Goal: Task Accomplishment & Management: Manage account settings

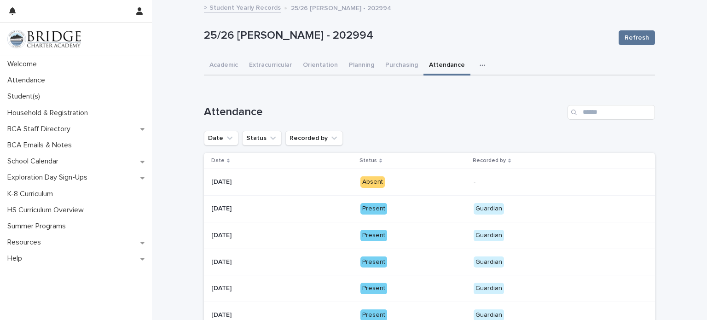
click at [365, 176] on p "Absent" at bounding box center [413, 181] width 106 height 11
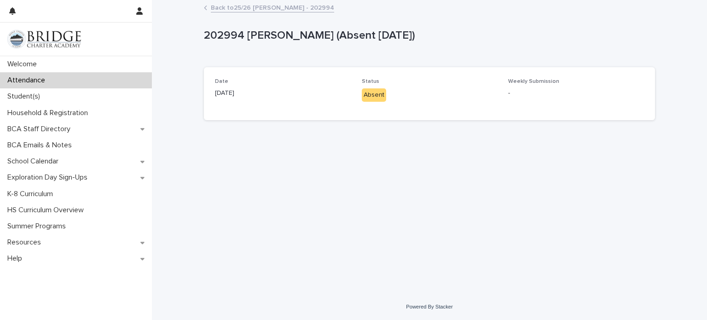
click at [367, 91] on div "Absent" at bounding box center [374, 94] width 24 height 13
click at [365, 90] on div "Absent" at bounding box center [374, 94] width 24 height 13
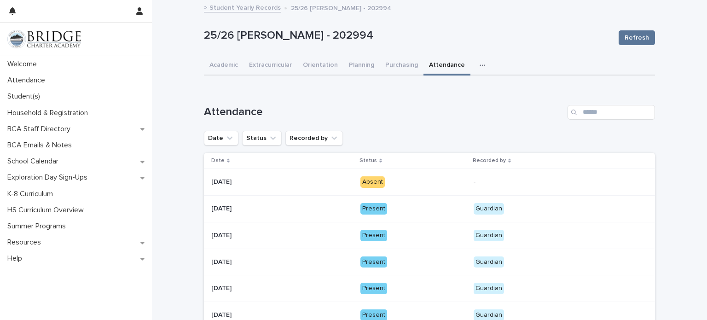
click at [370, 178] on div "Absent" at bounding box center [372, 181] width 24 height 11
click at [328, 182] on p at bounding box center [282, 182] width 142 height 8
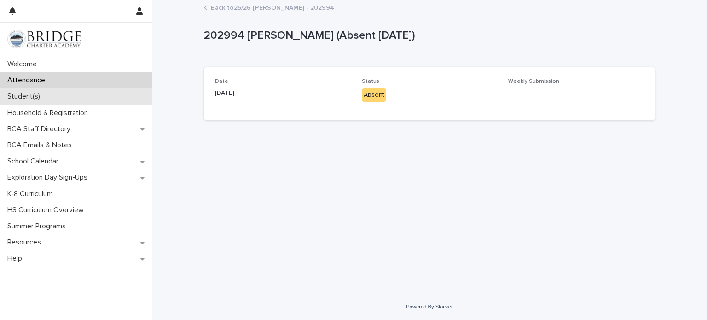
click at [57, 93] on div "Student(s)" at bounding box center [76, 96] width 152 height 16
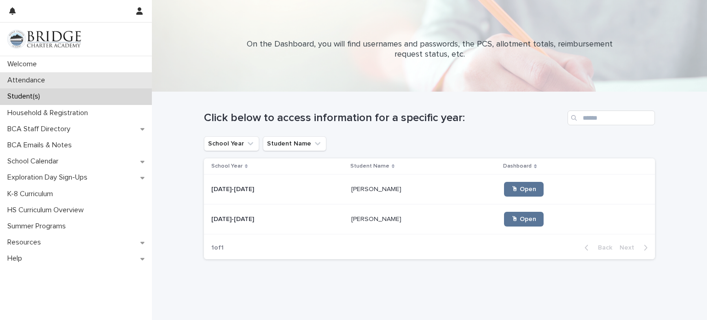
click at [33, 81] on p "Attendance" at bounding box center [28, 80] width 49 height 9
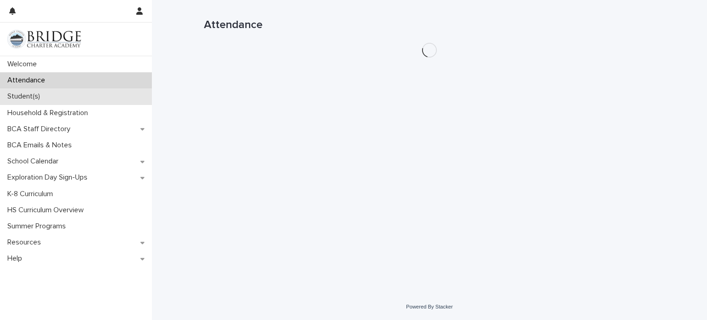
click at [32, 101] on p "Student(s)" at bounding box center [26, 96] width 44 height 9
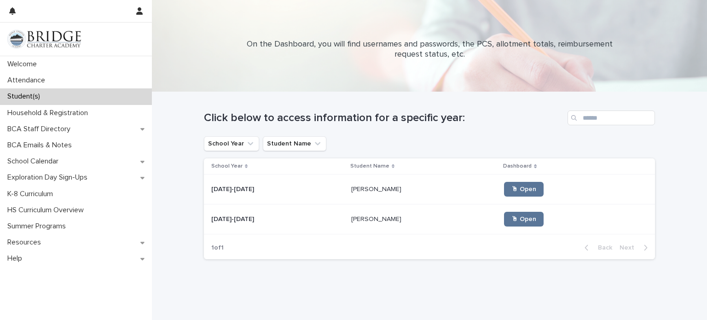
click at [351, 194] on div "Benjamin Bidegary Benjamin Bidegary" at bounding box center [424, 189] width 146 height 15
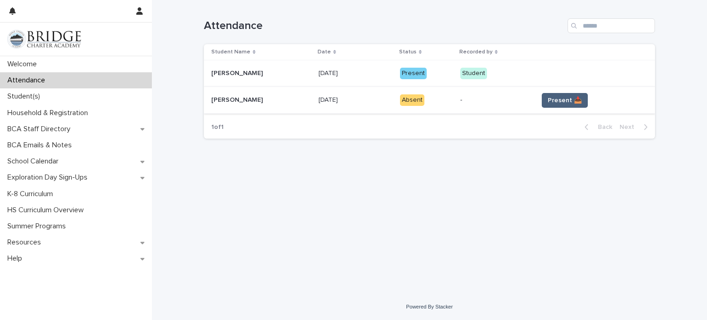
click at [565, 101] on span "Present 📥" at bounding box center [564, 100] width 34 height 9
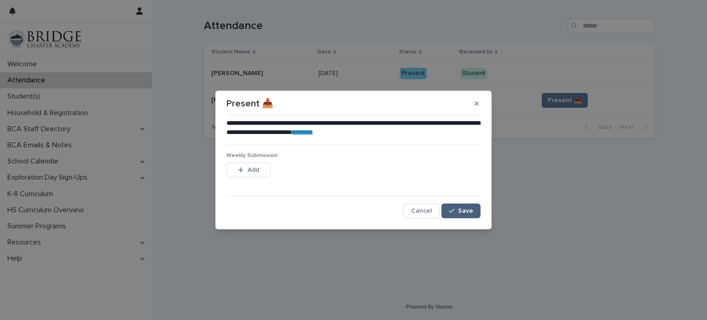
click at [461, 209] on span "Save" at bounding box center [465, 210] width 15 height 6
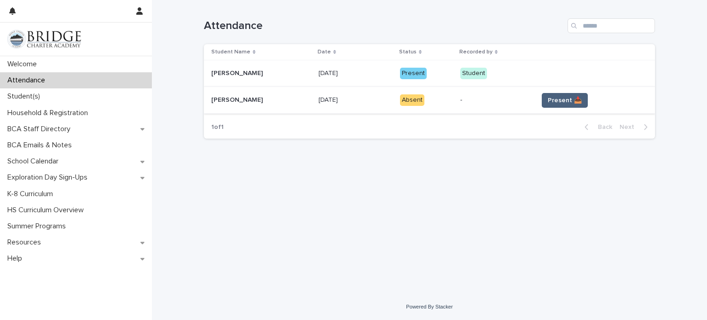
click at [561, 95] on button "Present 📥" at bounding box center [564, 100] width 46 height 15
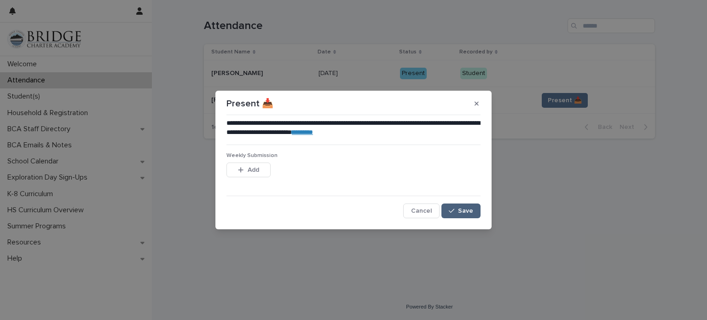
click at [461, 212] on span "Save" at bounding box center [465, 210] width 15 height 6
